Goal: Task Accomplishment & Management: Use online tool/utility

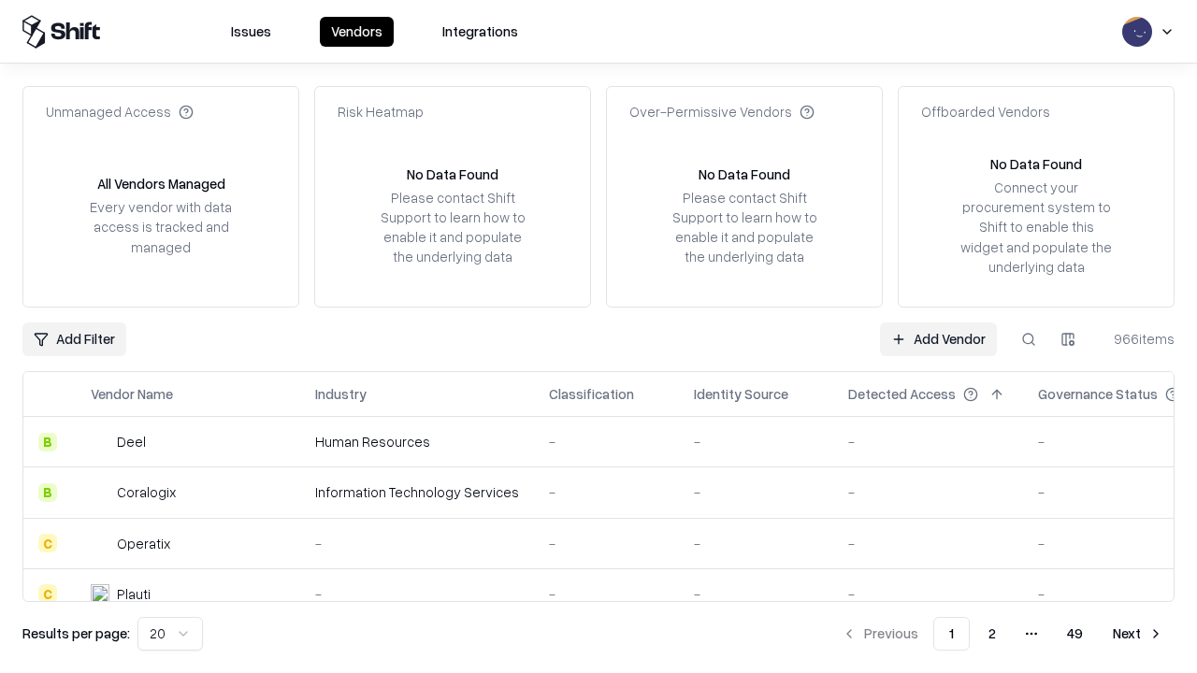
click at [938, 339] on link "Add Vendor" at bounding box center [938, 340] width 117 height 34
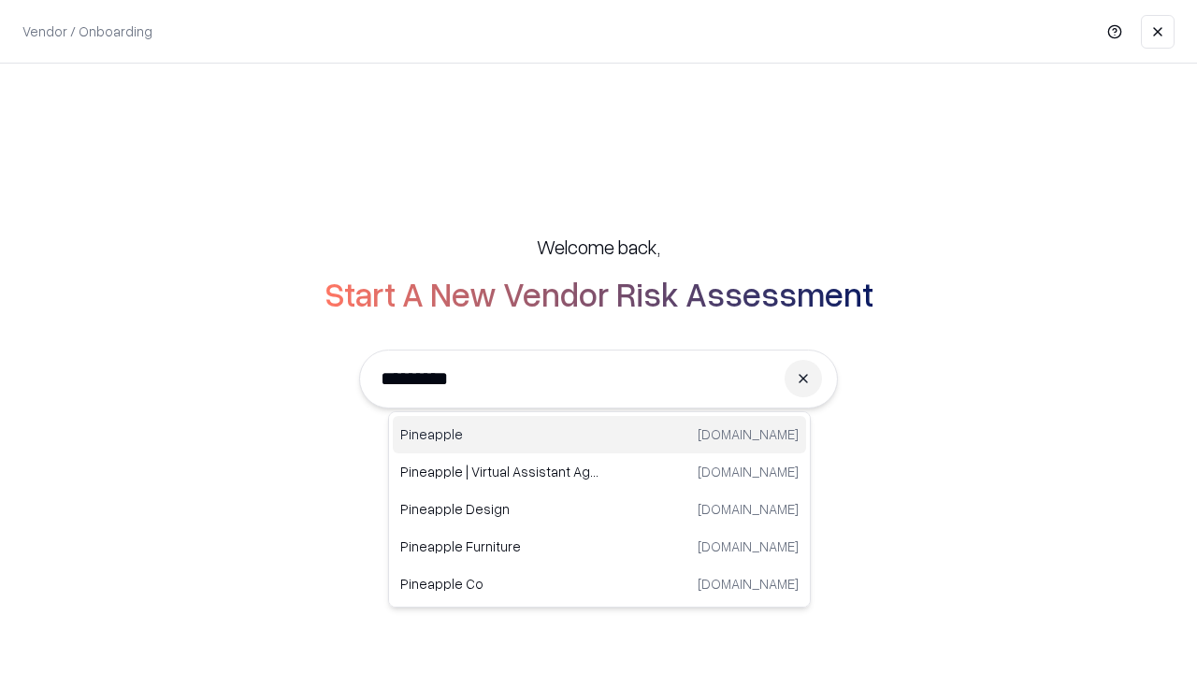
click at [600, 435] on div "Pineapple [DOMAIN_NAME]" at bounding box center [599, 434] width 413 height 37
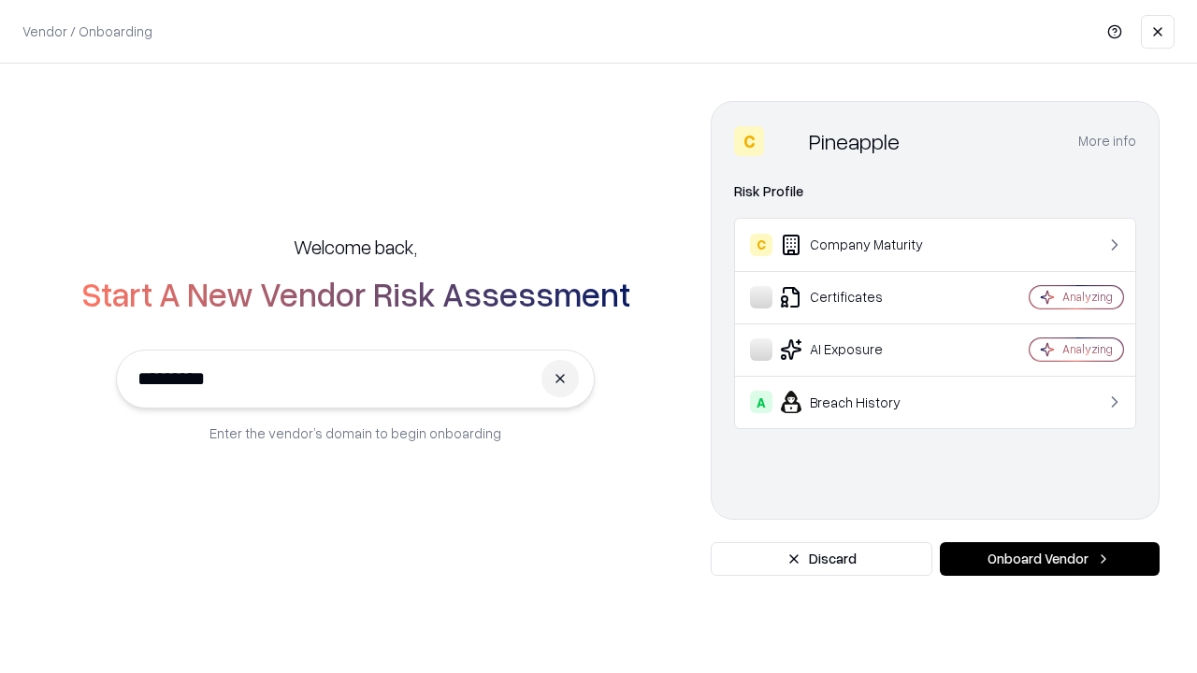
type input "*********"
click at [1049, 559] on button "Onboard Vendor" at bounding box center [1050, 559] width 220 height 34
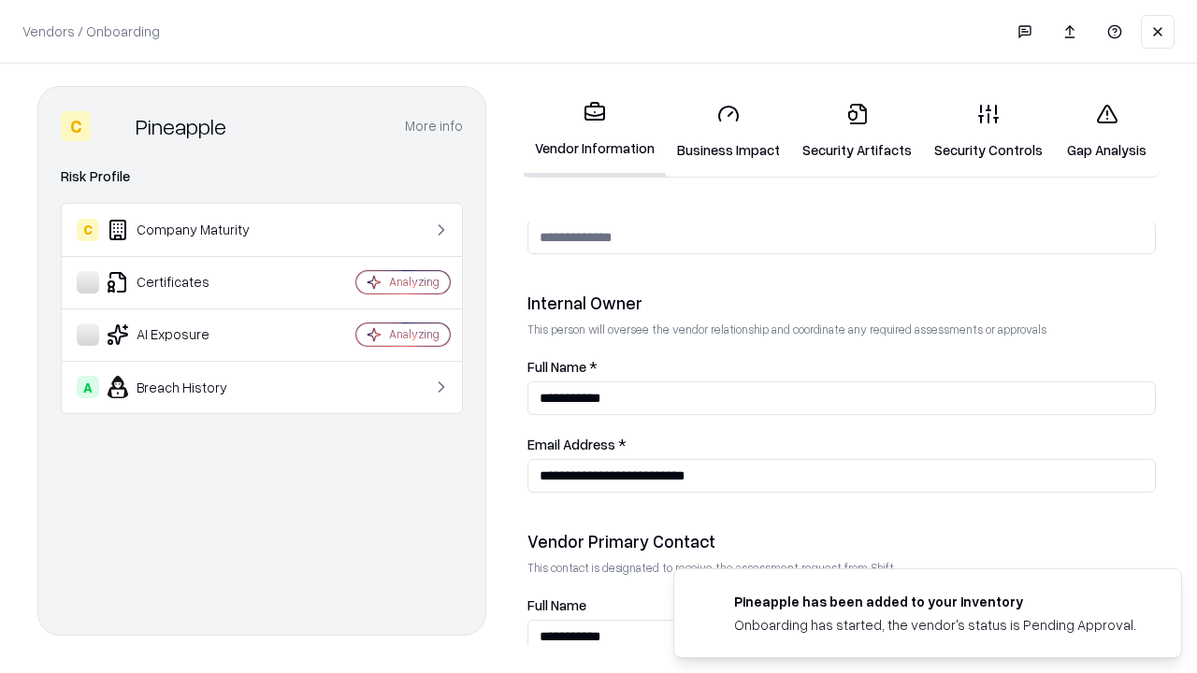
scroll to position [969, 0]
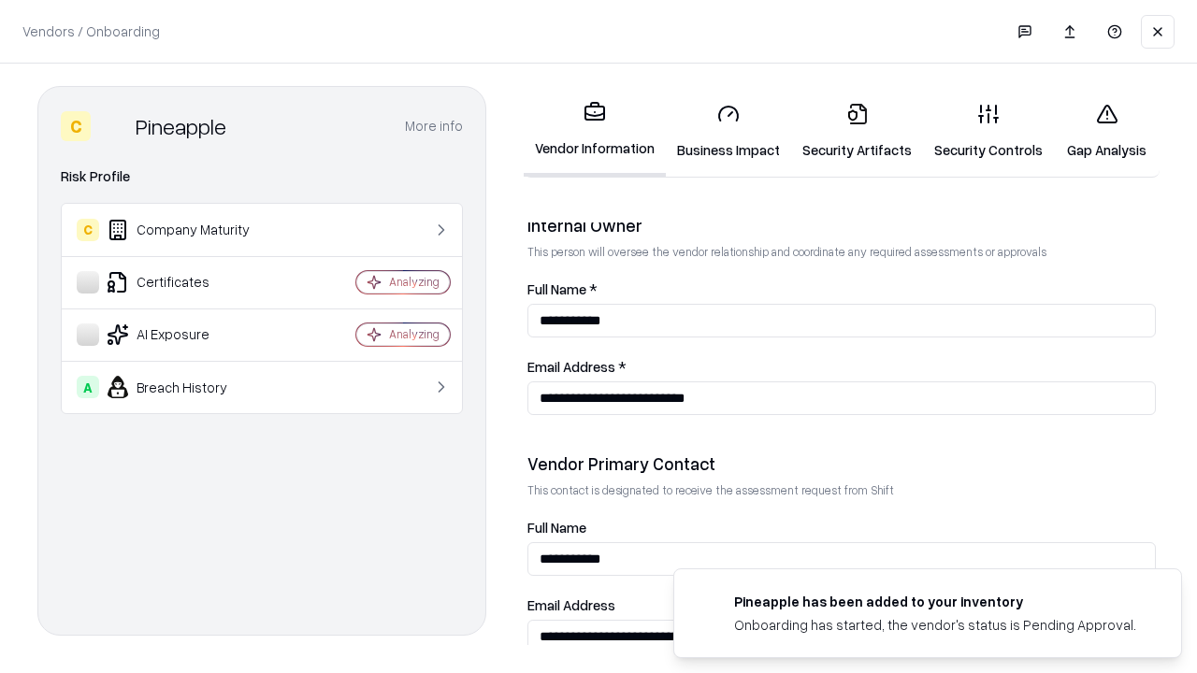
click at [729, 131] on link "Business Impact" at bounding box center [728, 131] width 125 height 87
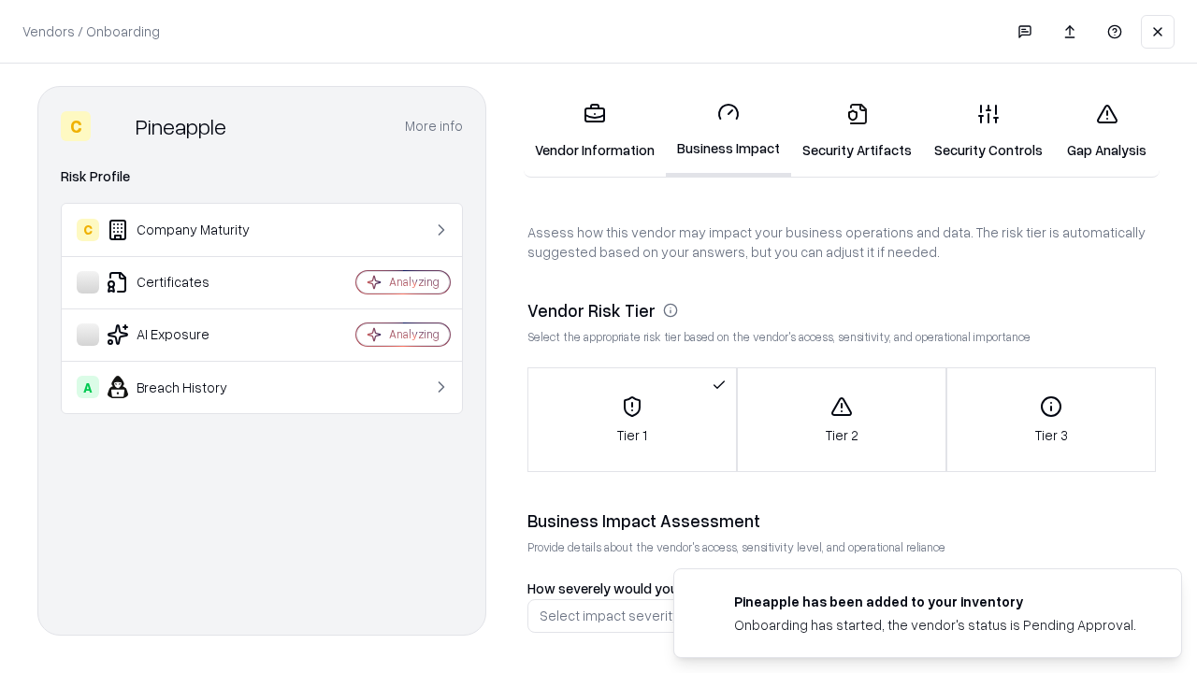
click at [857, 131] on link "Security Artifacts" at bounding box center [857, 131] width 132 height 87
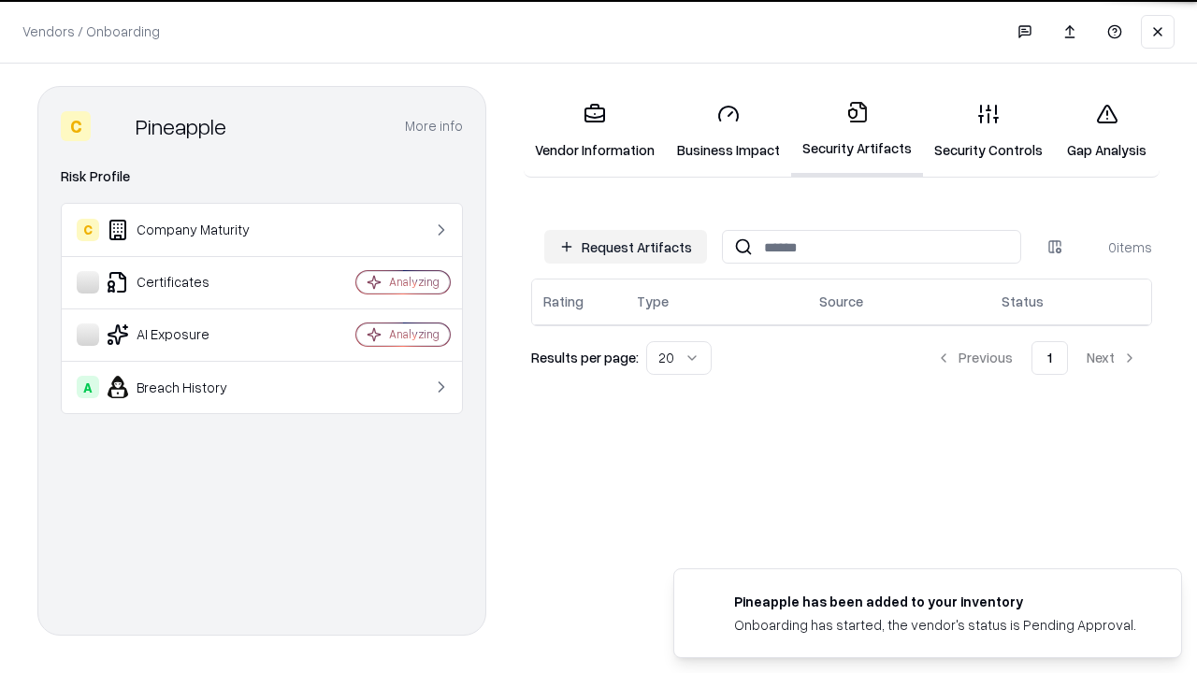
click at [626, 247] on button "Request Artifacts" at bounding box center [625, 247] width 163 height 34
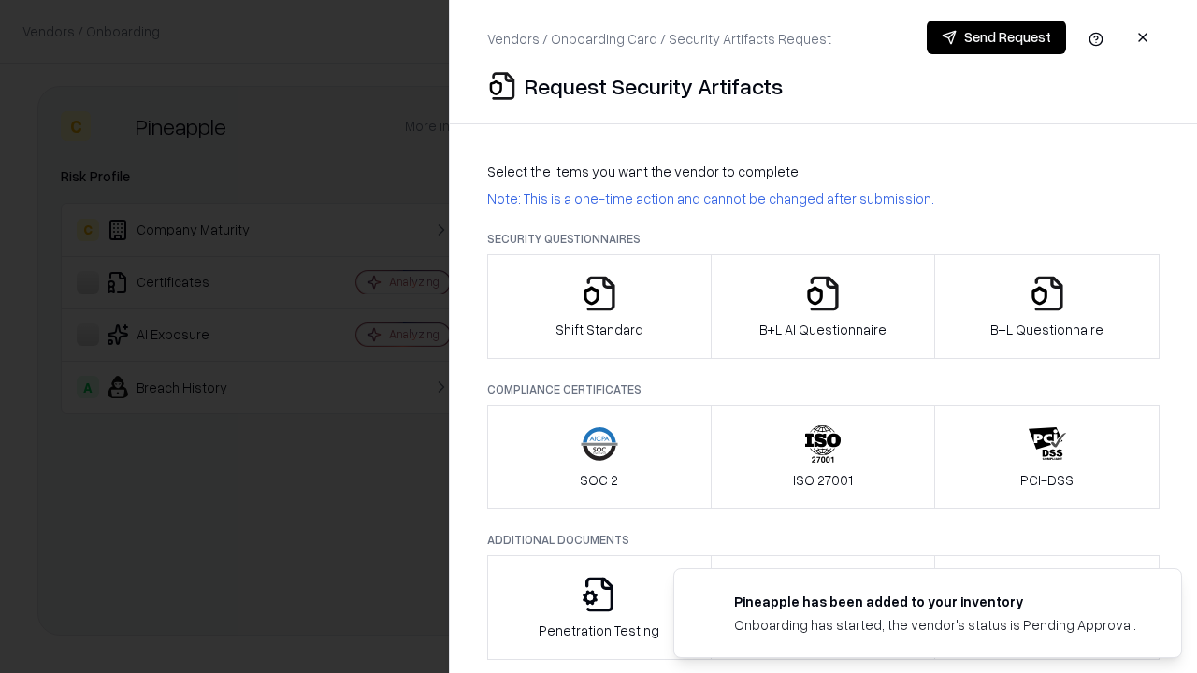
click at [599, 307] on icon "button" at bounding box center [599, 293] width 37 height 37
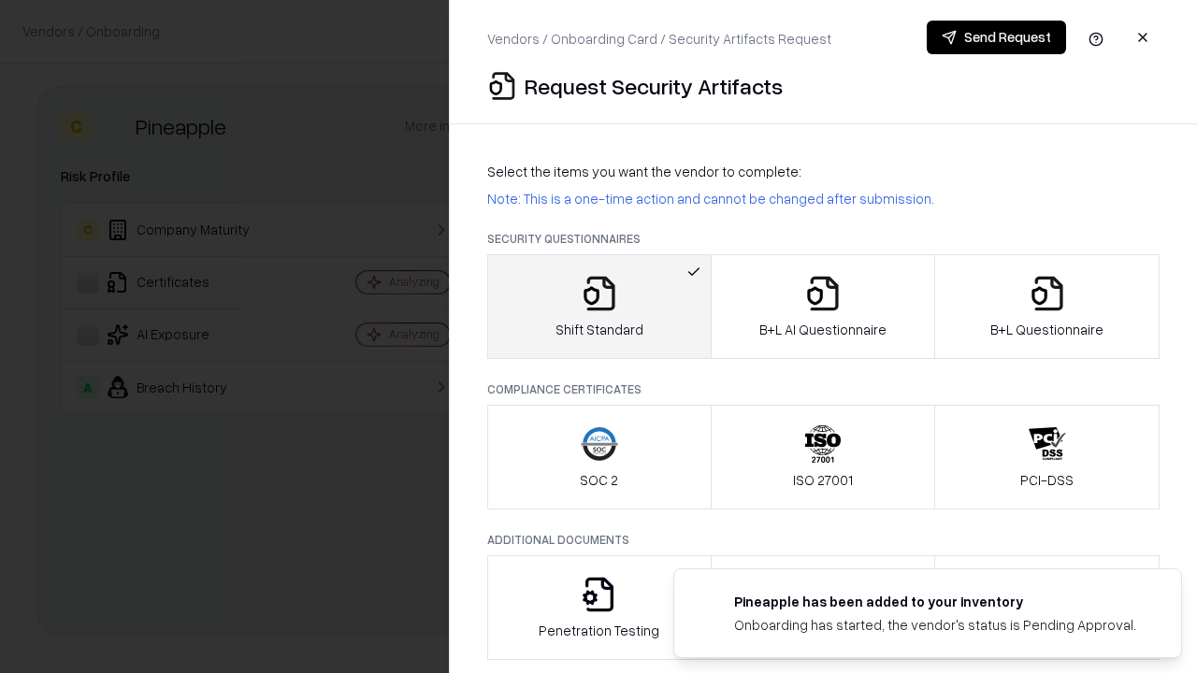
click at [996, 37] on button "Send Request" at bounding box center [996, 38] width 139 height 34
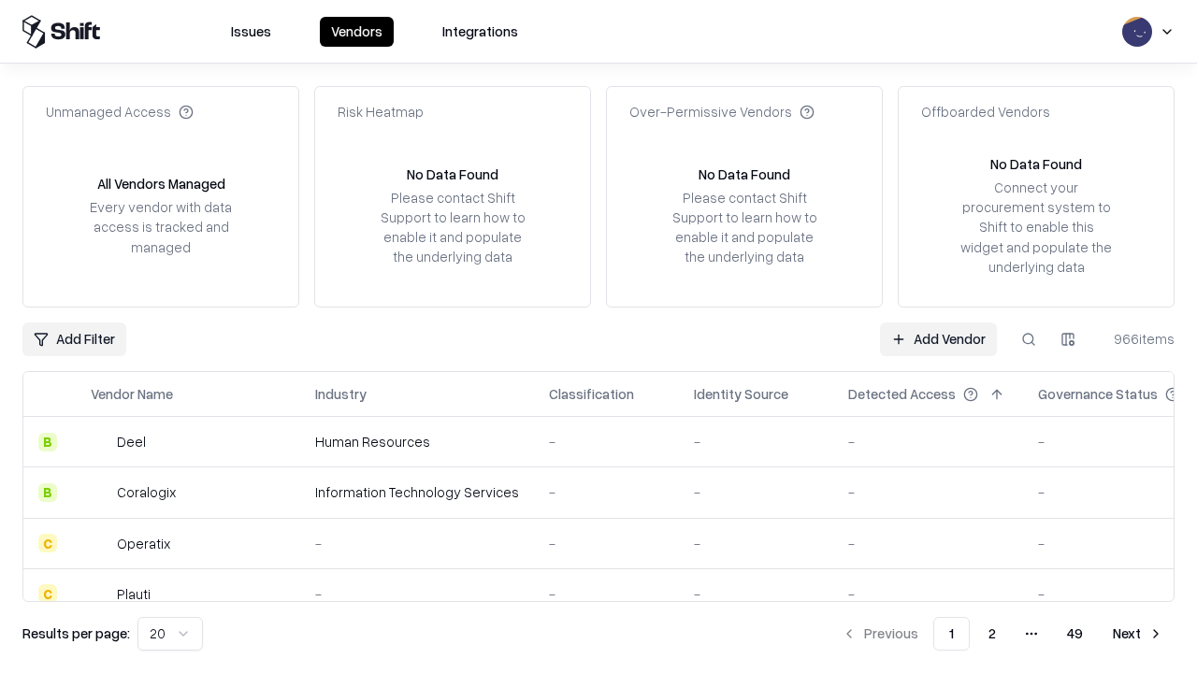
click at [1029, 339] on button at bounding box center [1029, 340] width 34 height 34
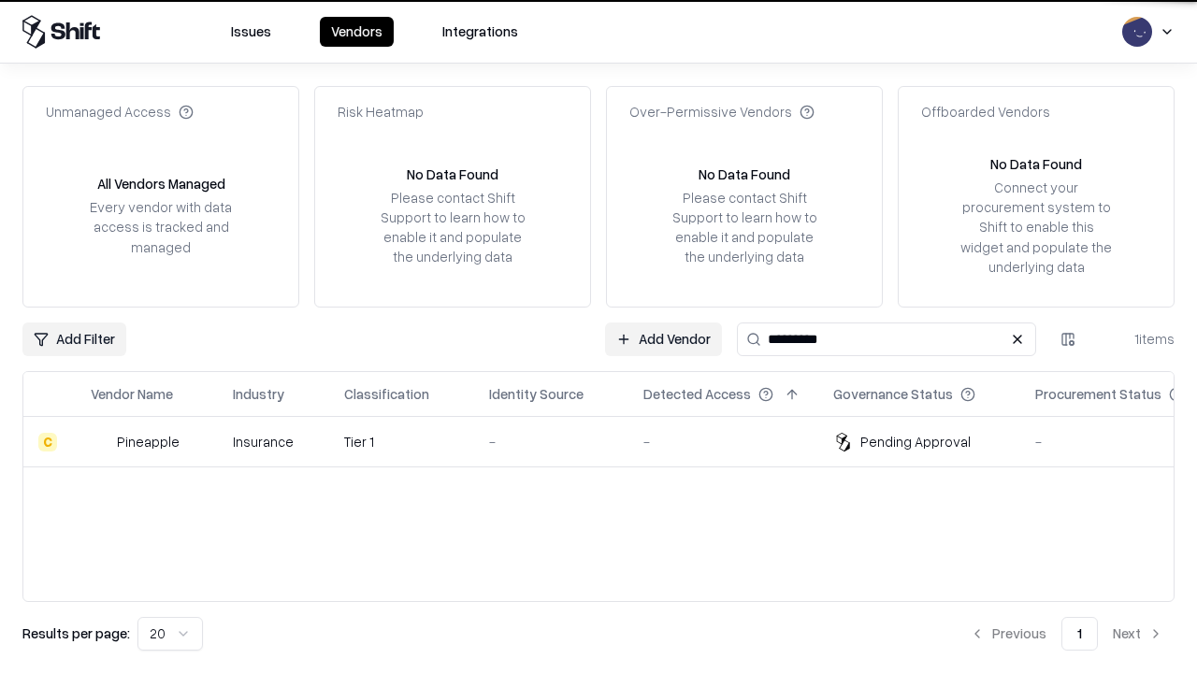
type input "*********"
click at [610, 441] on div "-" at bounding box center [551, 442] width 124 height 20
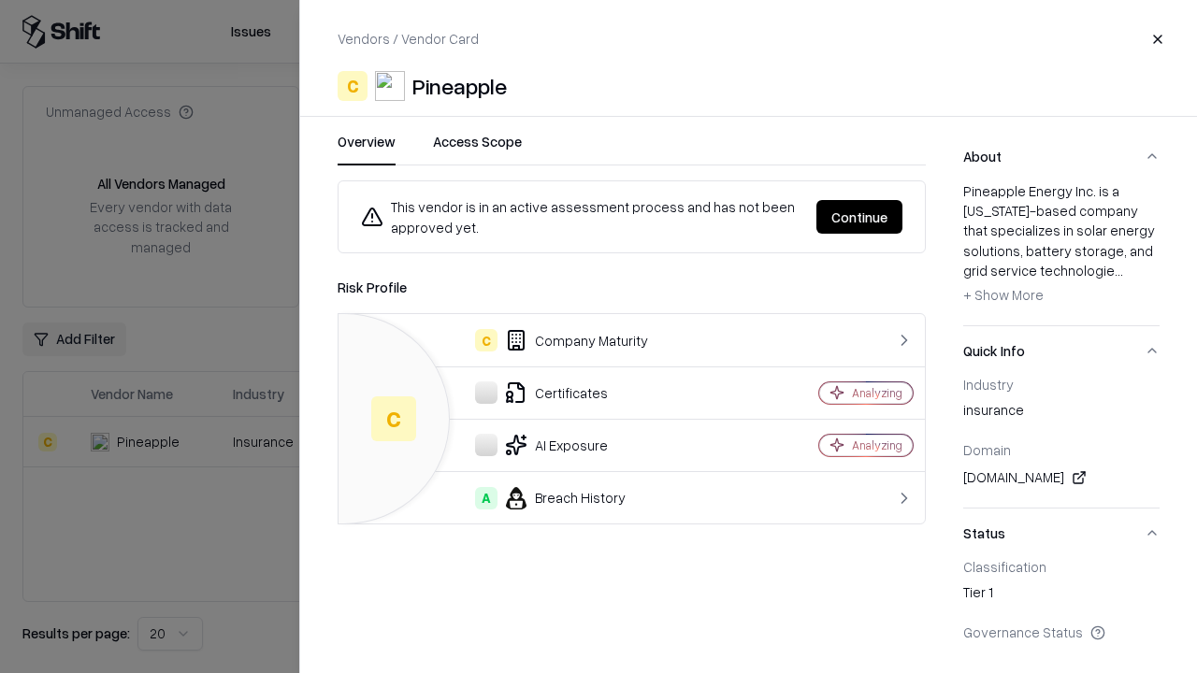
click at [860, 217] on button "Continue" at bounding box center [860, 217] width 86 height 34
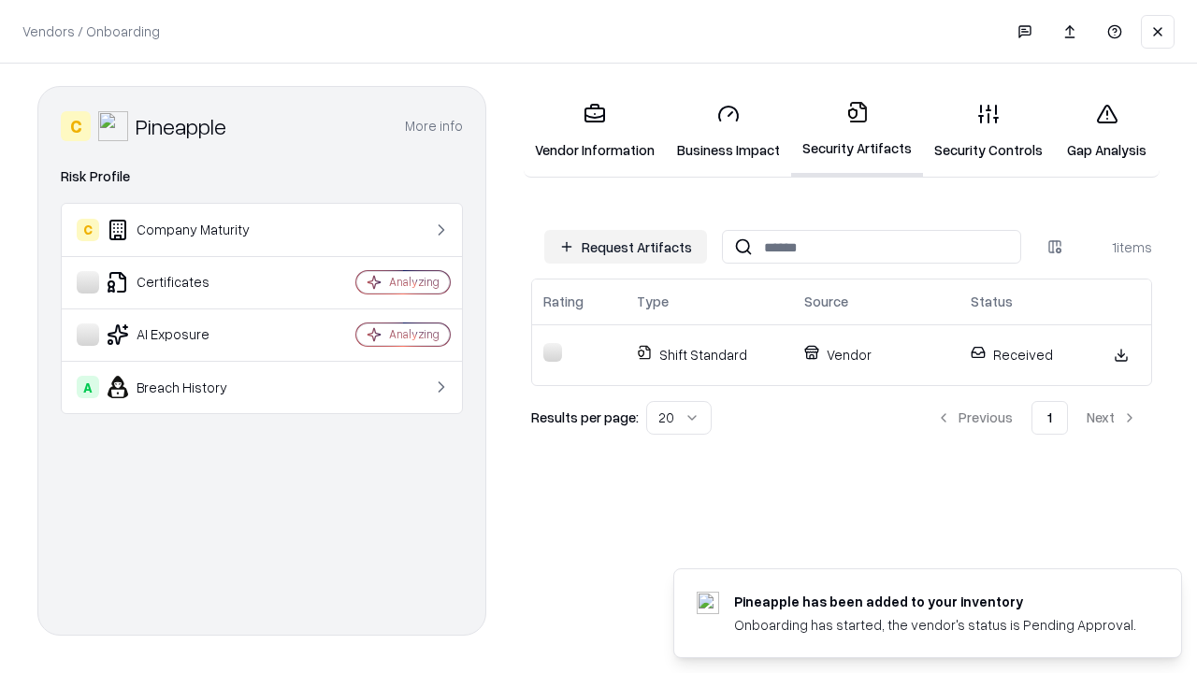
click at [1107, 131] on link "Gap Analysis" at bounding box center [1107, 131] width 106 height 87
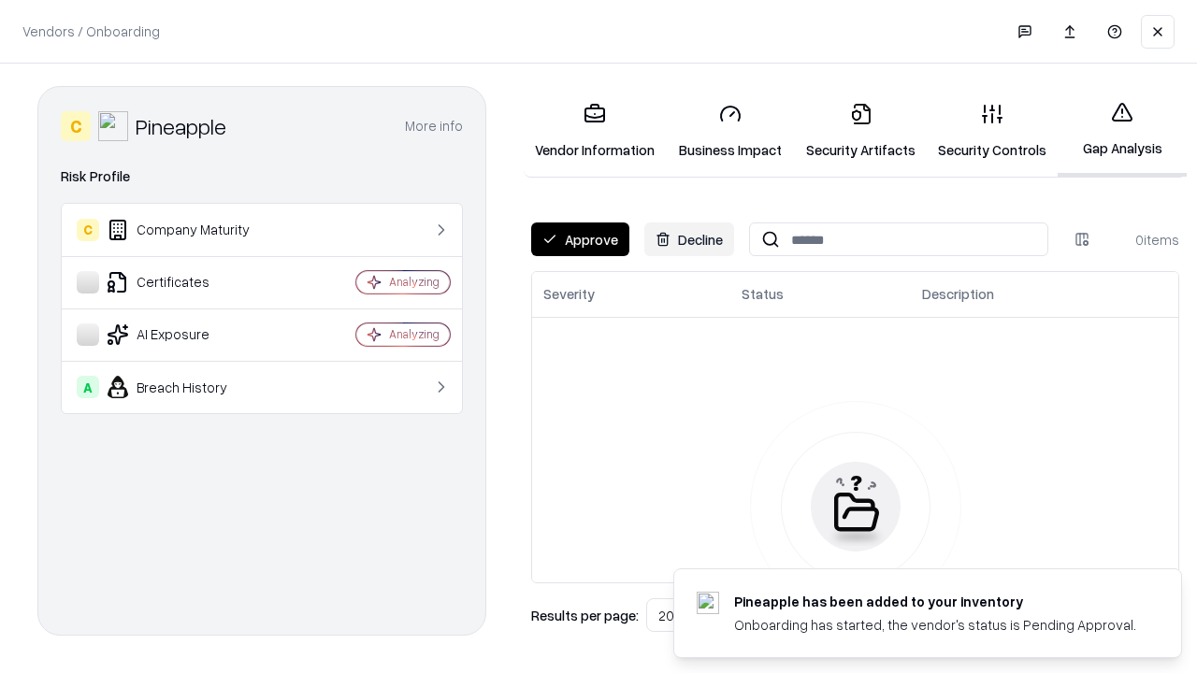
click at [580, 239] on button "Approve" at bounding box center [580, 240] width 98 height 34
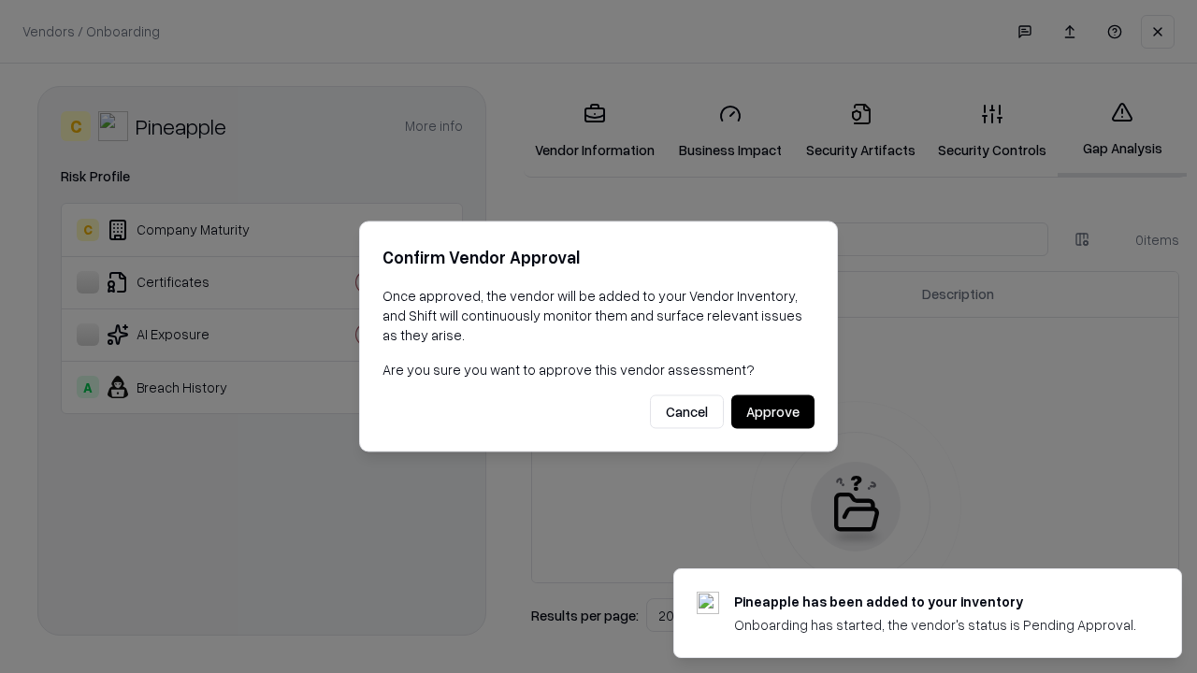
click at [773, 412] on button "Approve" at bounding box center [772, 413] width 83 height 34
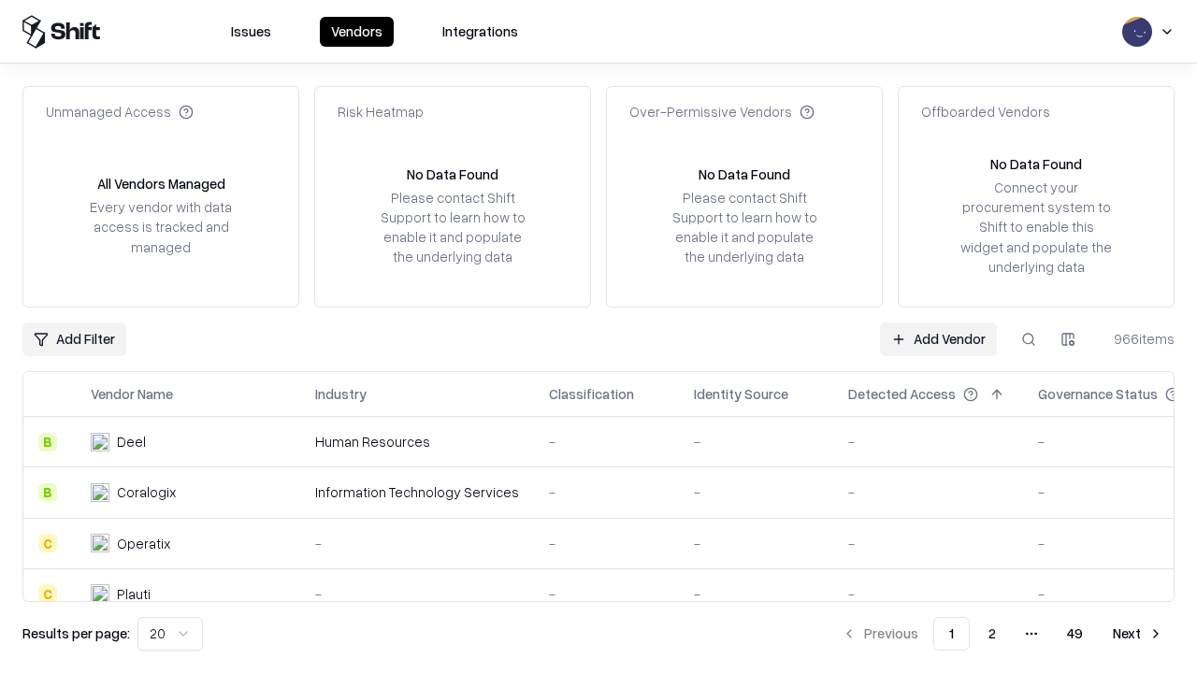
type input "*********"
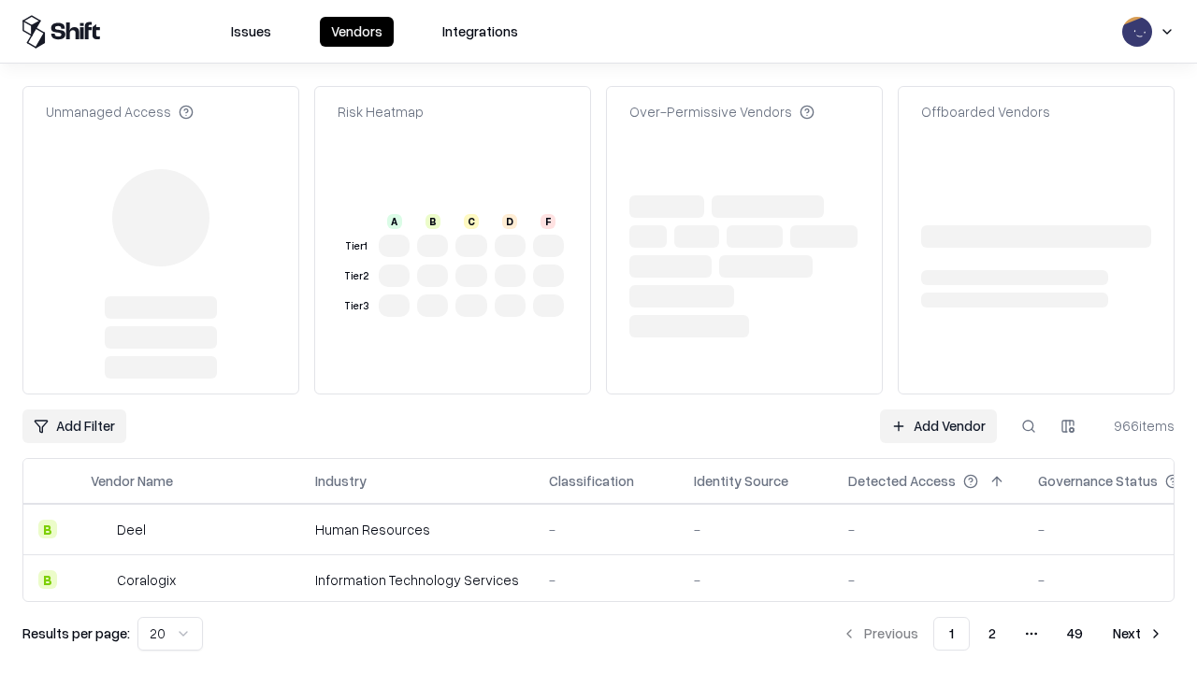
click at [938, 410] on link "Add Vendor" at bounding box center [938, 427] width 117 height 34
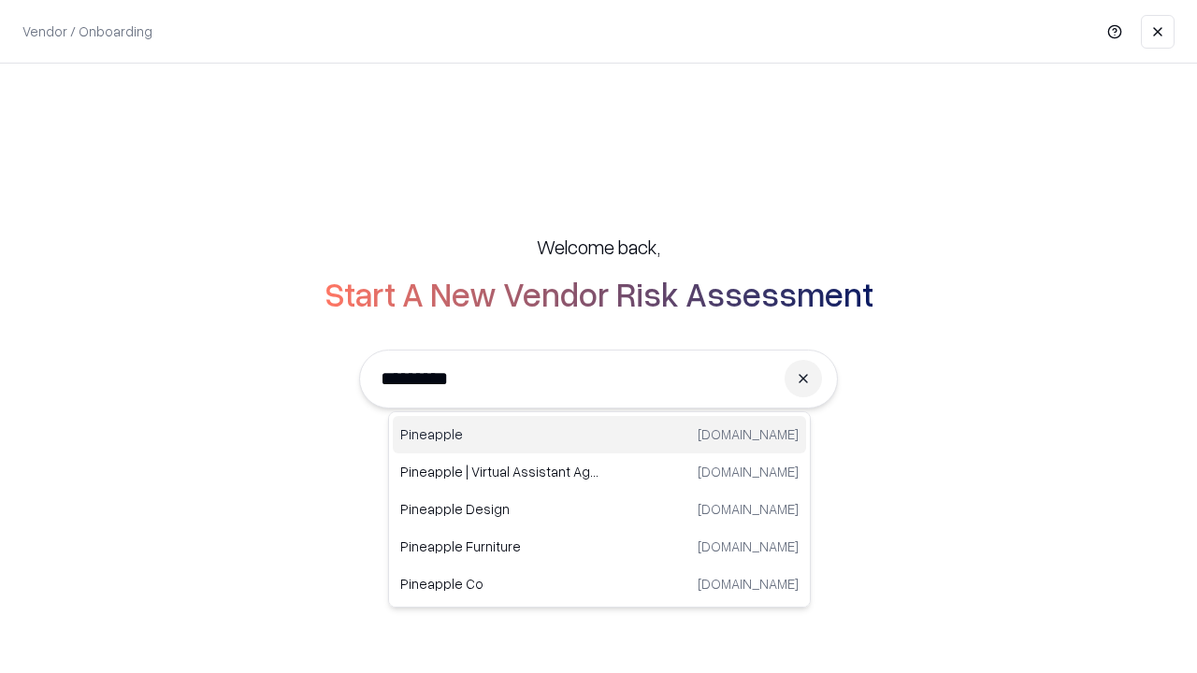
click at [600, 435] on div "Pineapple pineappleenergy.com" at bounding box center [599, 434] width 413 height 37
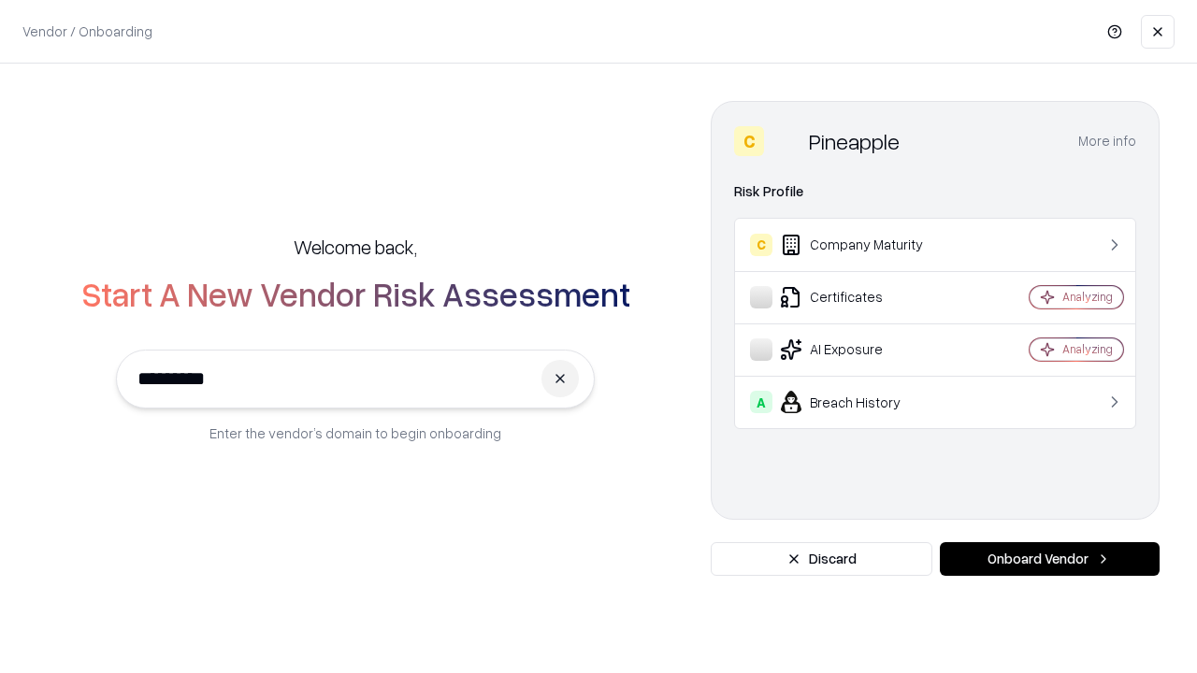
type input "*********"
click at [1049, 559] on button "Onboard Vendor" at bounding box center [1050, 559] width 220 height 34
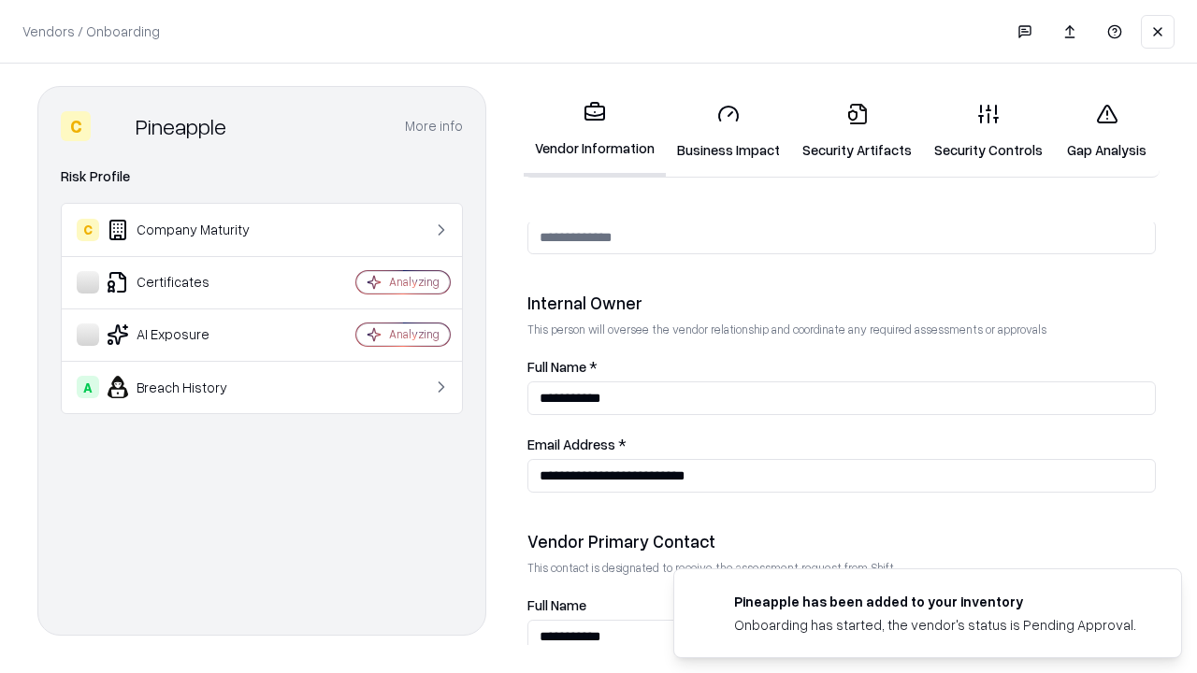
scroll to position [969, 0]
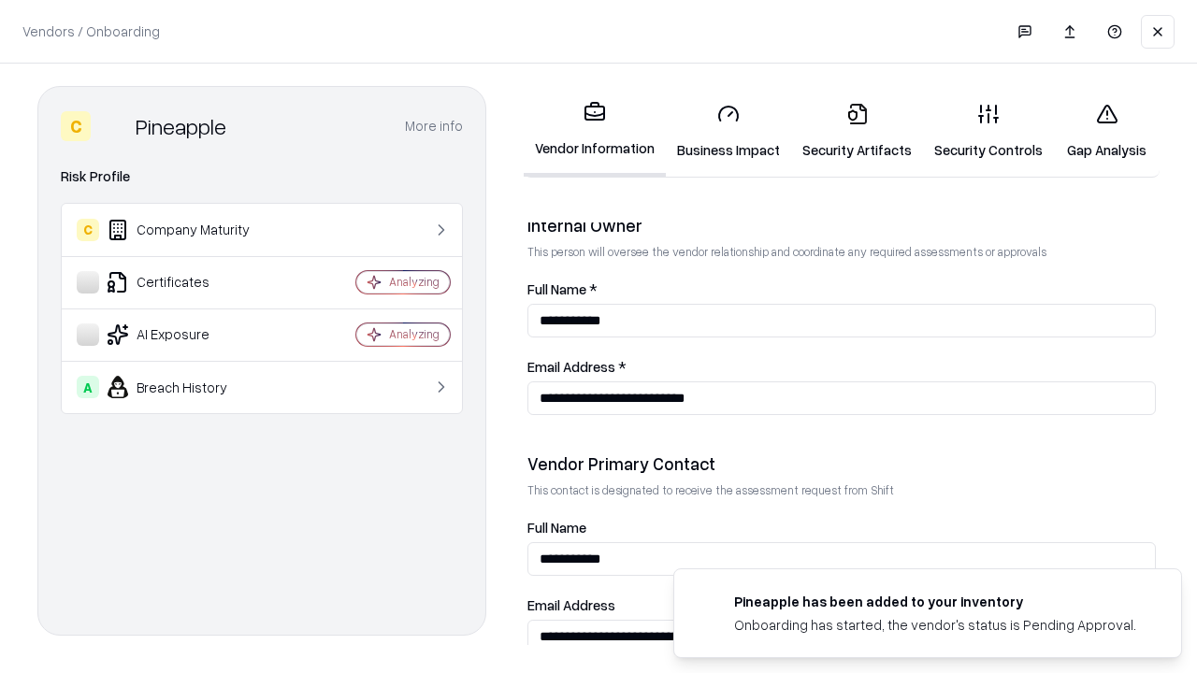
click at [1107, 131] on link "Gap Analysis" at bounding box center [1107, 131] width 106 height 87
